Goal: Information Seeking & Learning: Check status

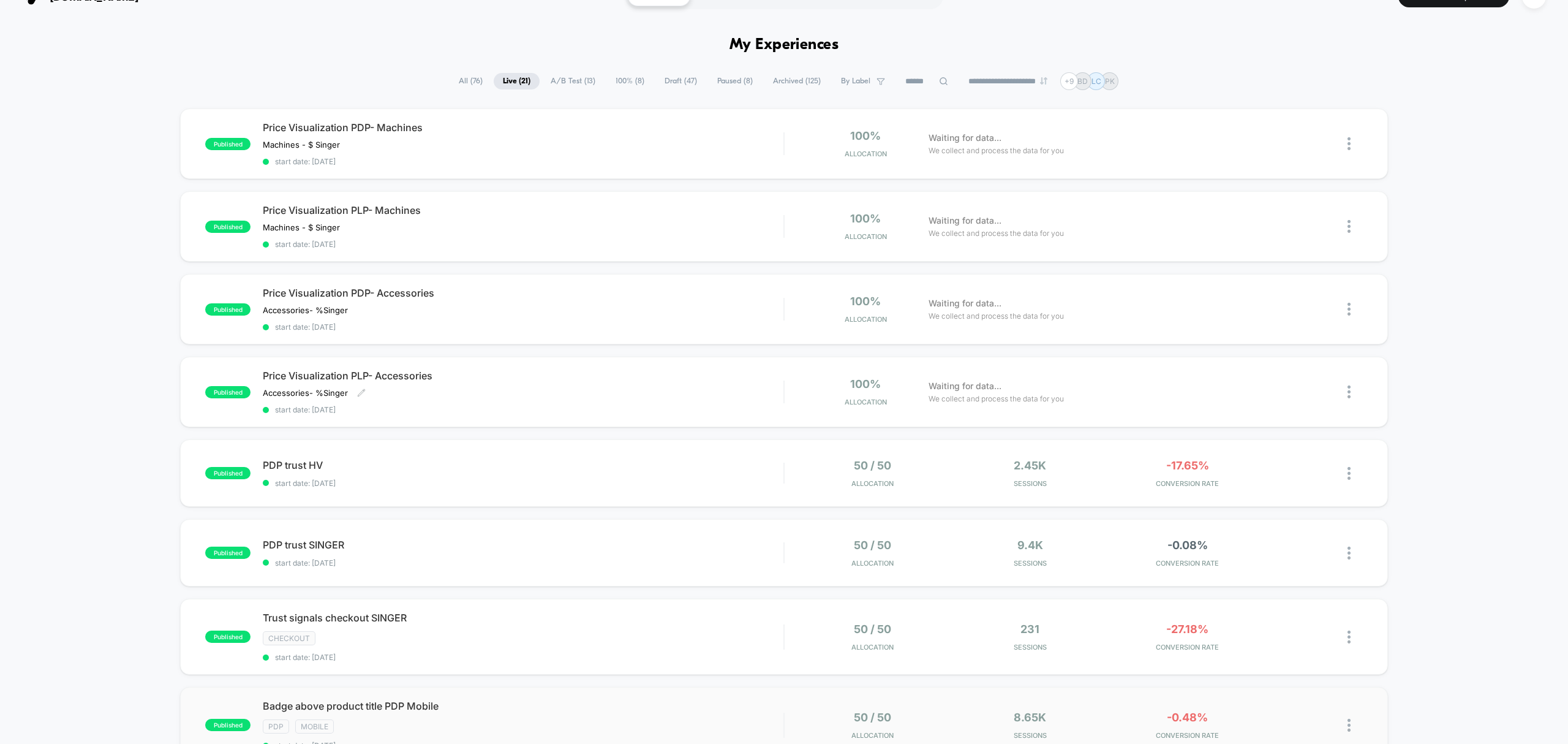
scroll to position [25, 0]
click at [939, 84] on icon at bounding box center [943, 82] width 8 height 8
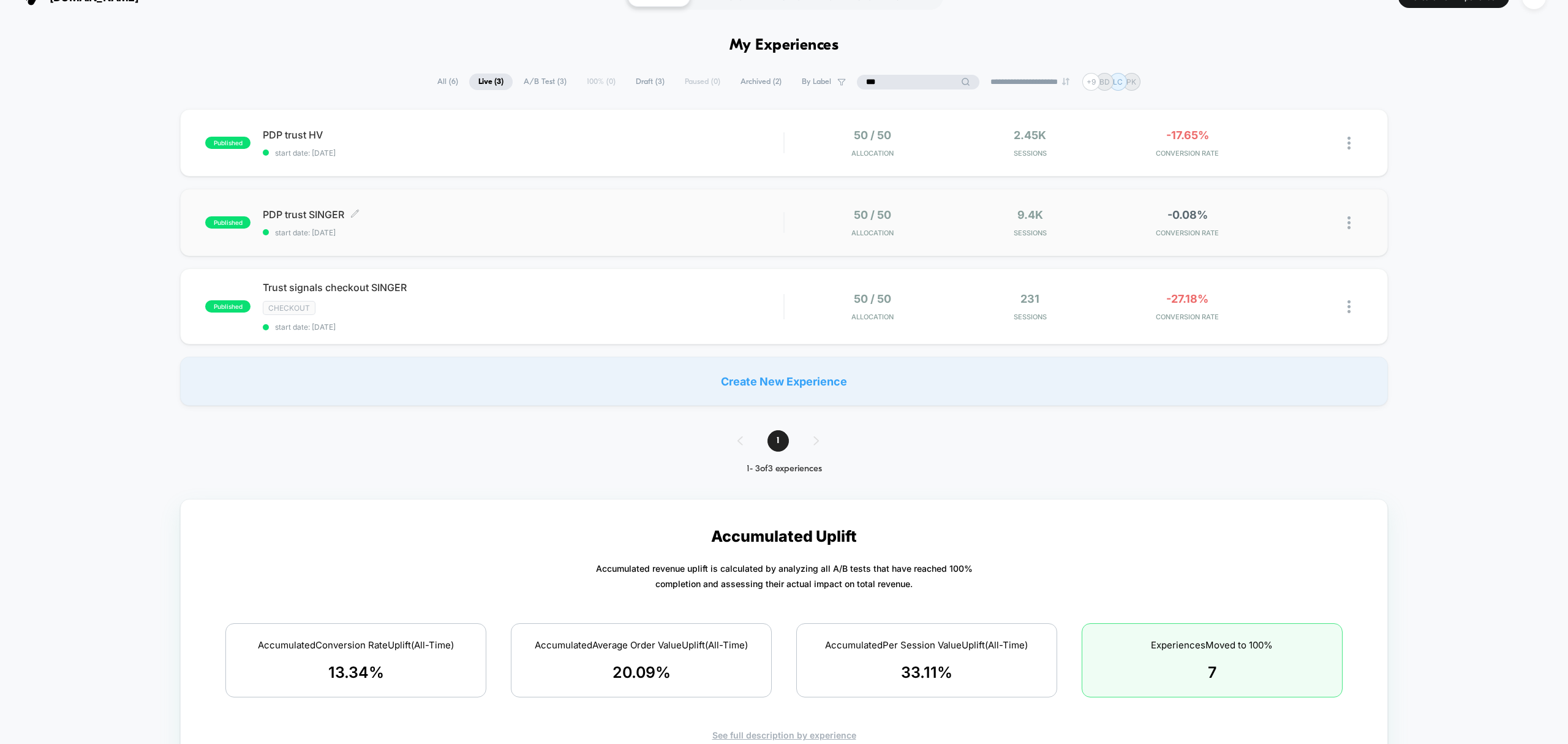
type input "***"
click at [487, 228] on span "start date: [DATE]" at bounding box center [523, 232] width 521 height 9
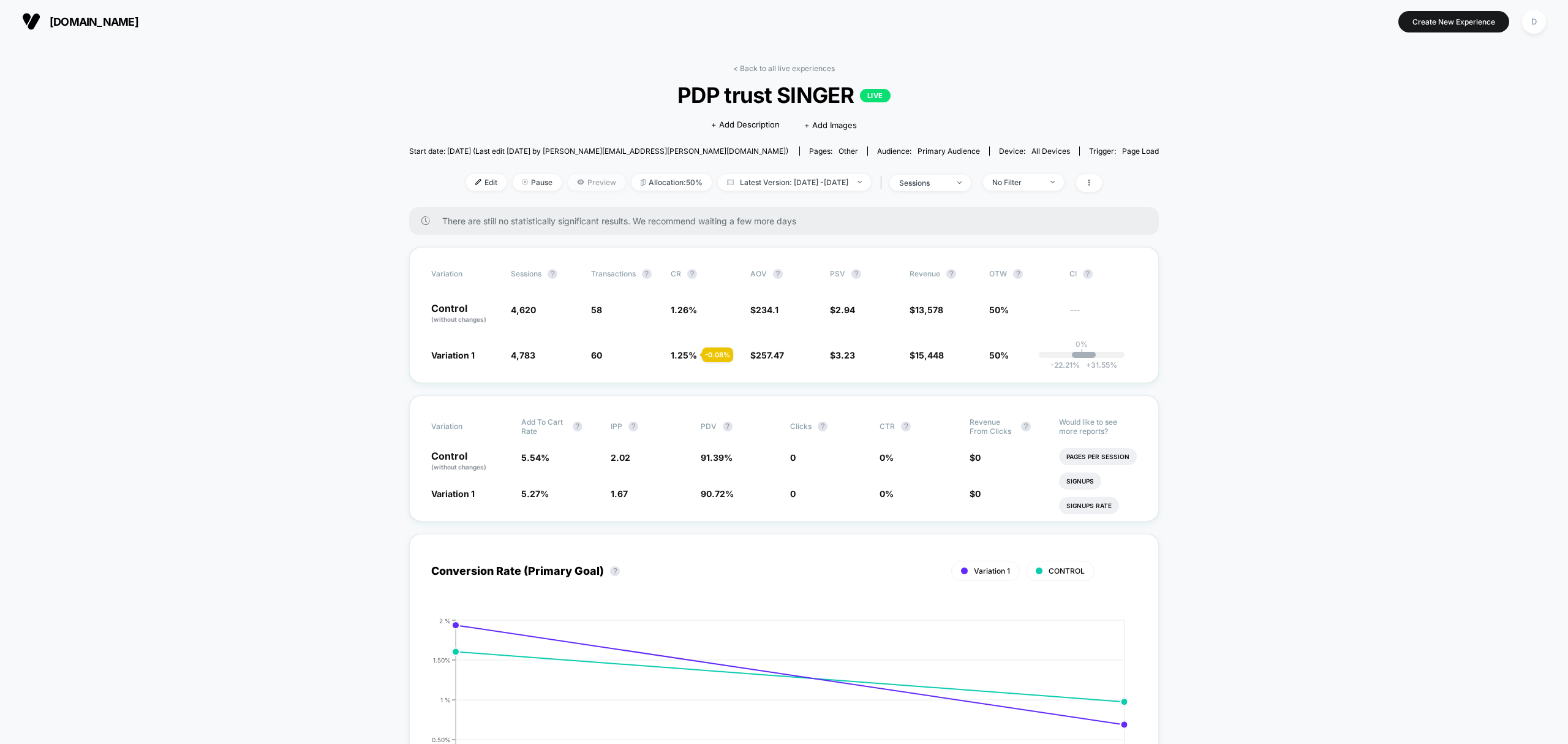
click at [580, 182] on icon at bounding box center [581, 182] width 1 height 1
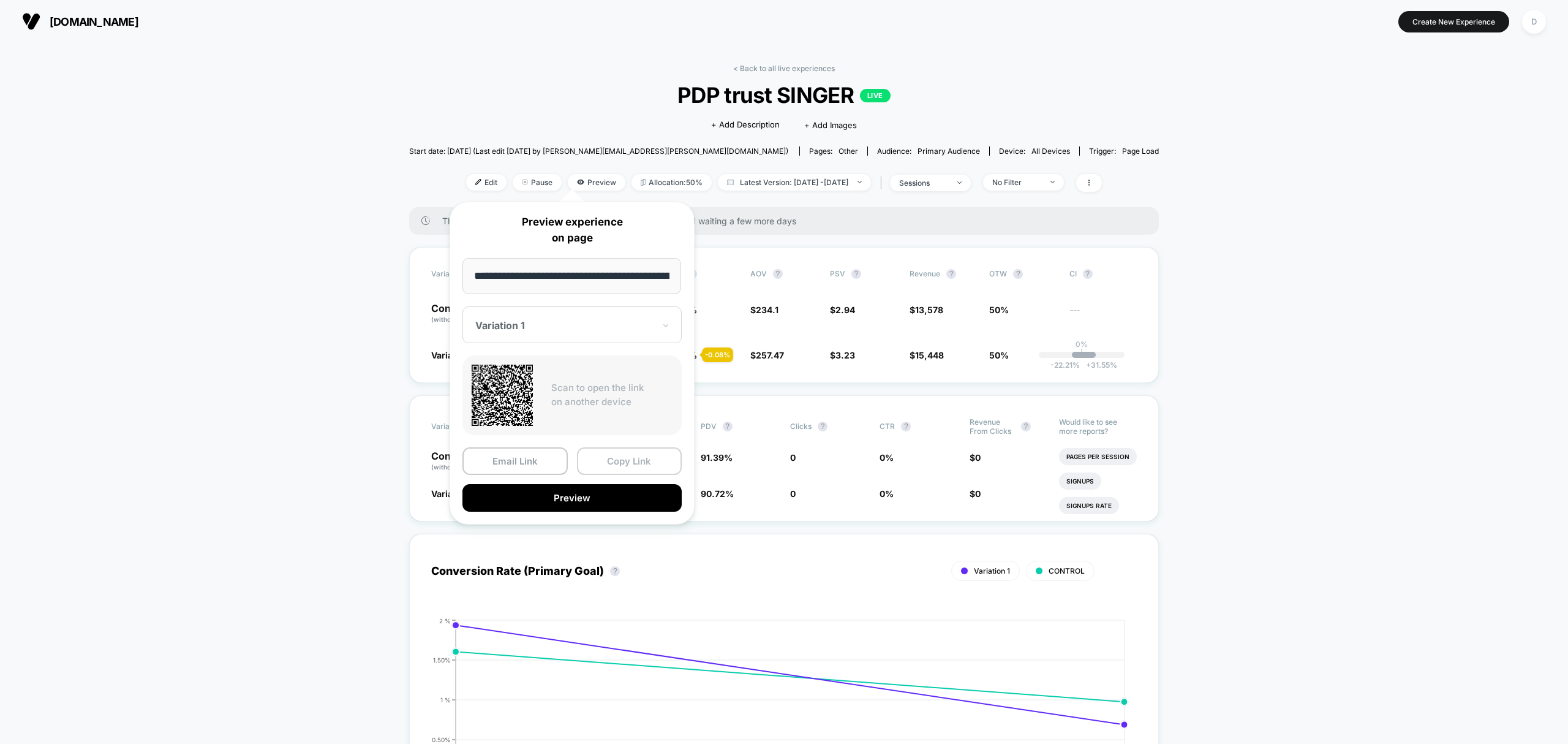
click at [632, 456] on button "Copy Link" at bounding box center [629, 461] width 105 height 27
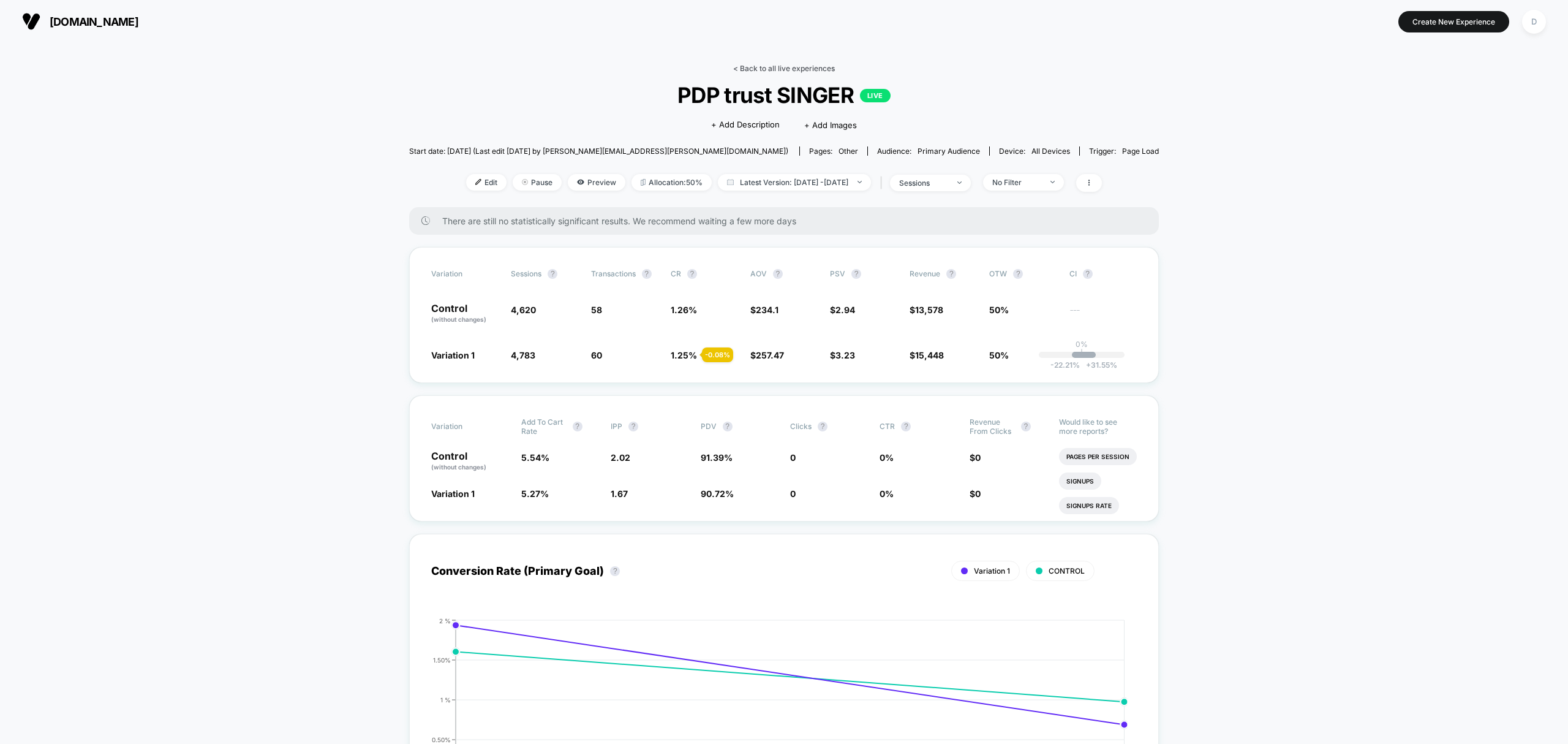
click at [834, 66] on link "< Back to all live experiences" at bounding box center [784, 68] width 101 height 9
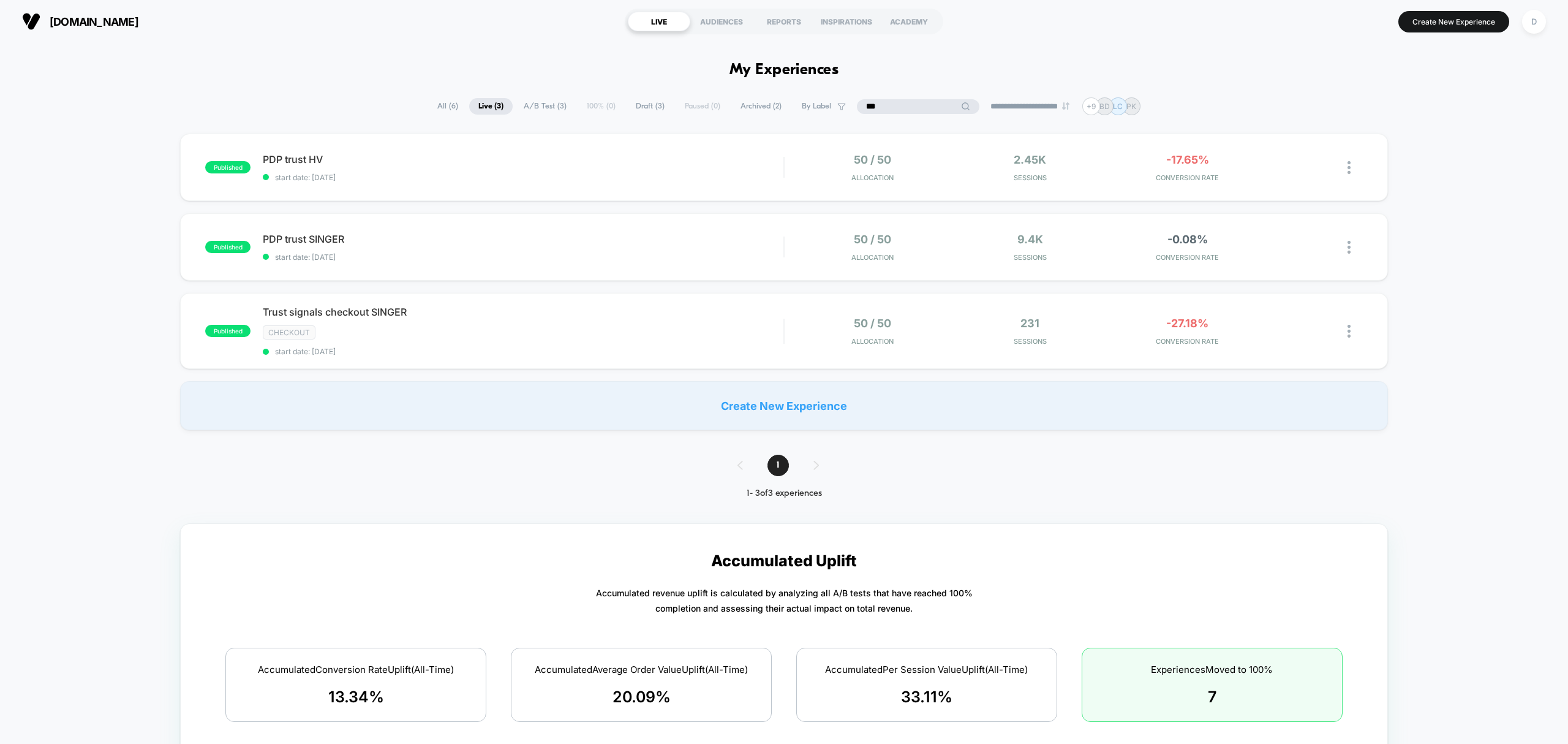
drag, startPoint x: 914, startPoint y: 107, endPoint x: 780, endPoint y: 47, distance: 146.8
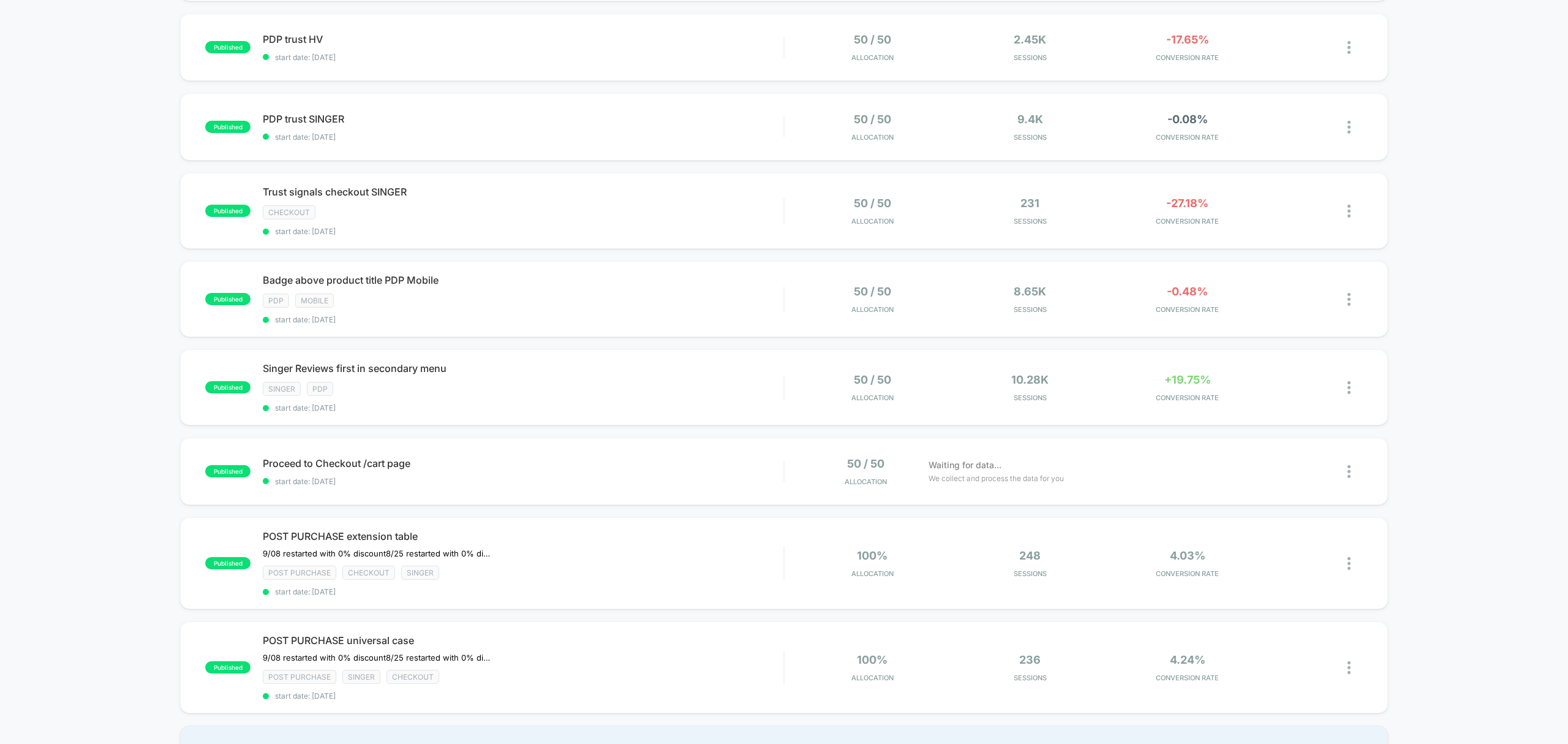
scroll to position [680, 0]
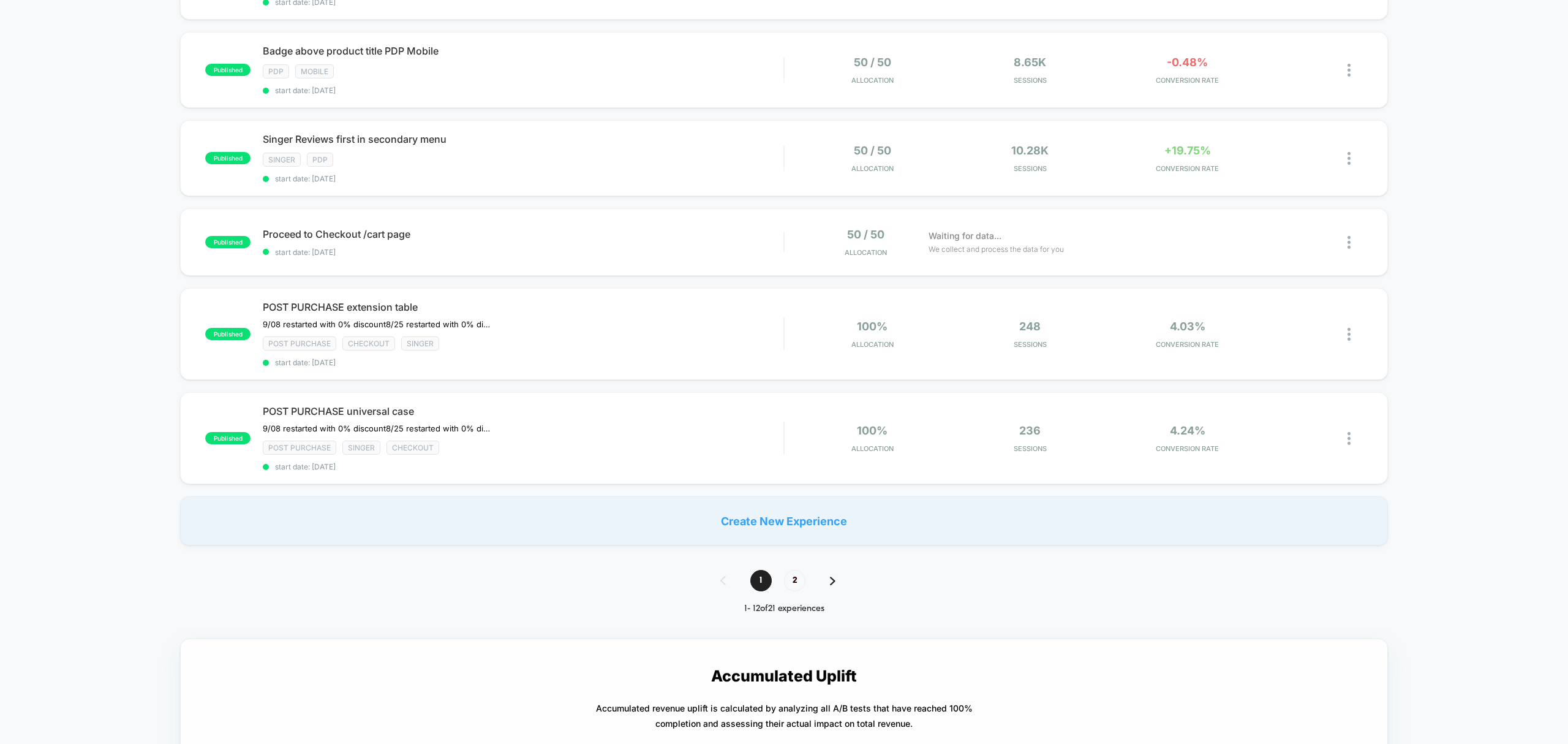
click at [804, 576] on span "2" at bounding box center [794, 580] width 21 height 21
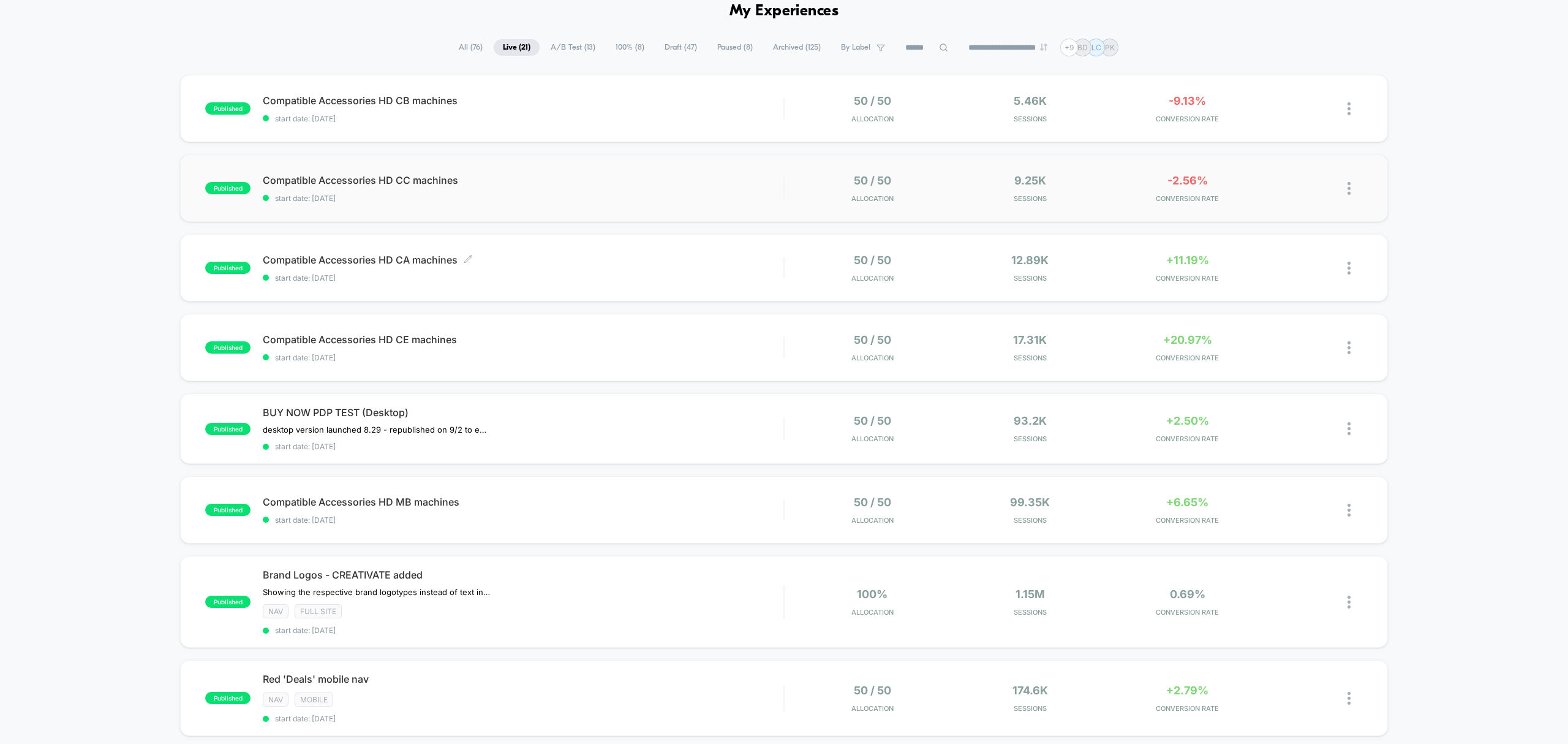
scroll to position [0, 0]
